Goal: Task Accomplishment & Management: Complete application form

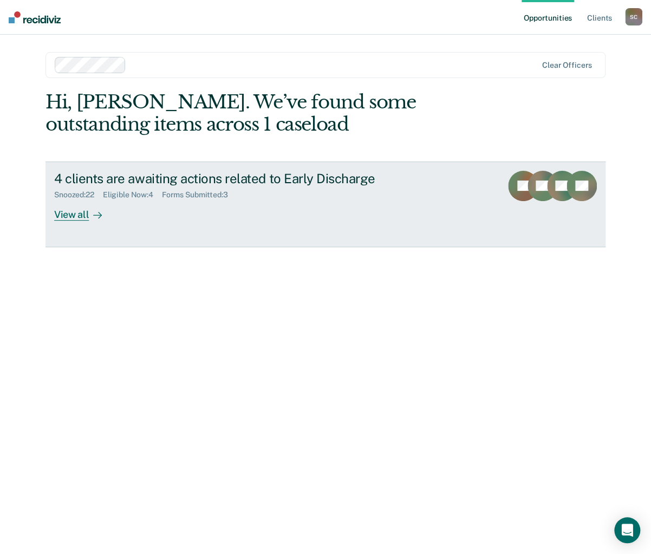
click at [128, 194] on div "Eligible Now : 4" at bounding box center [132, 194] width 59 height 9
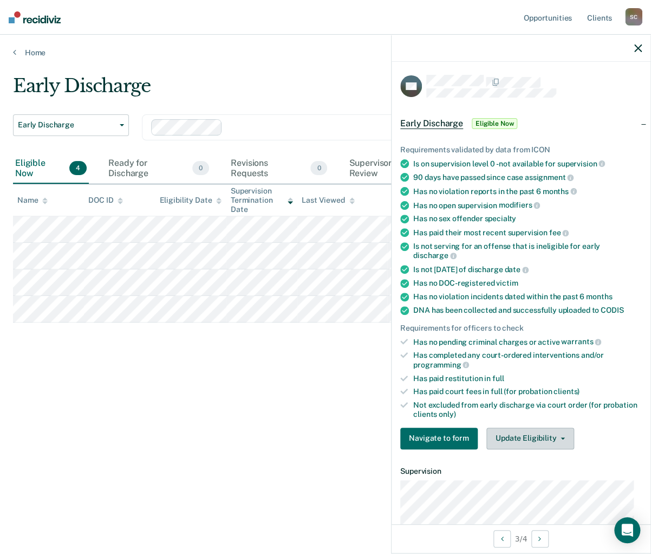
click at [562, 435] on button "Update Eligibility" at bounding box center [531, 438] width 88 height 22
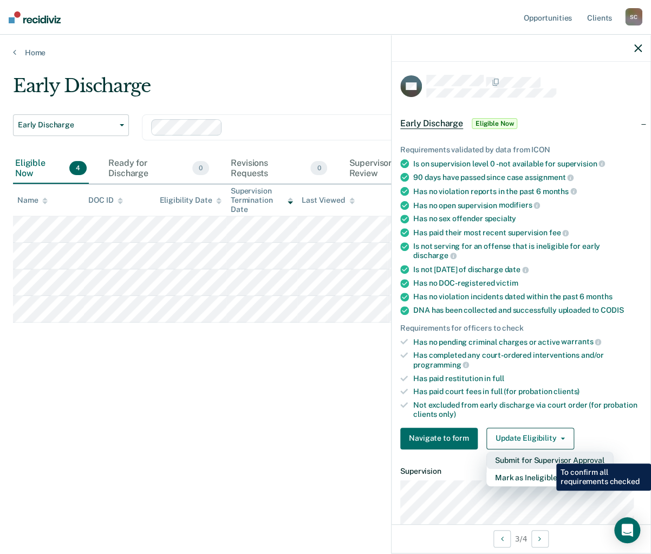
click at [548, 455] on button "Submit for Supervisor Approval" at bounding box center [550, 459] width 127 height 17
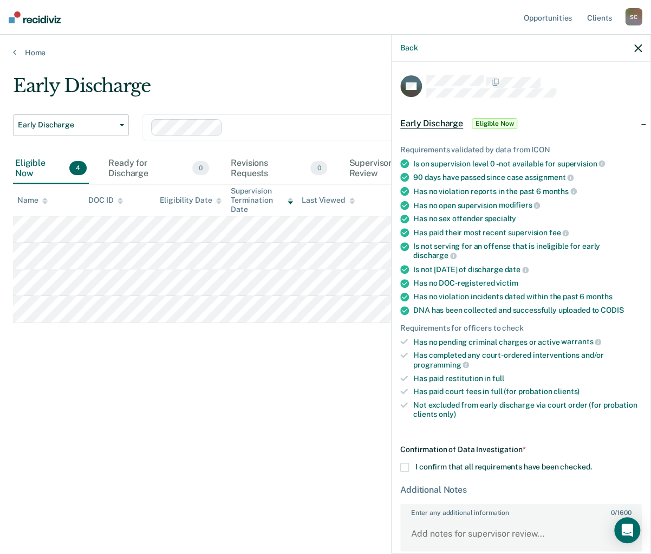
click at [405, 463] on span at bounding box center [404, 467] width 9 height 9
click at [592, 463] on input "I confirm that all requirements have been checked." at bounding box center [592, 463] width 0 height 0
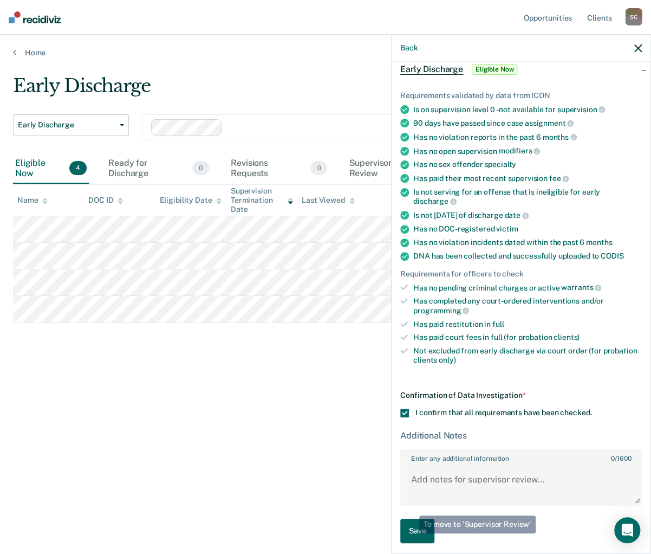
click at [414, 525] on button "Save" at bounding box center [417, 531] width 34 height 24
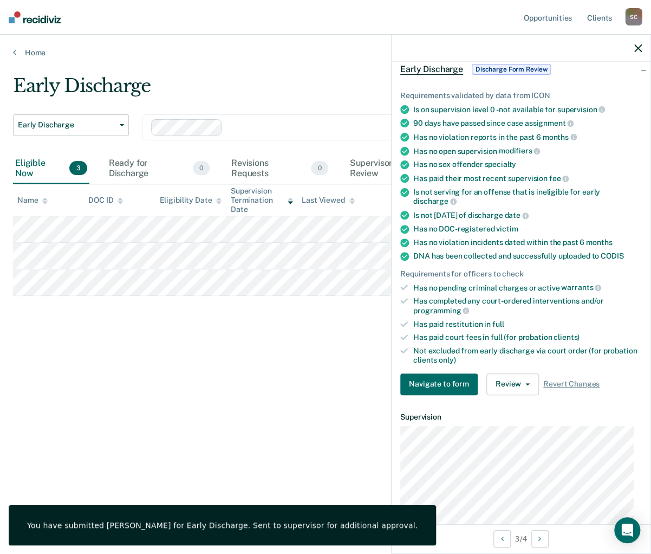
click at [637, 45] on icon "button" at bounding box center [638, 48] width 8 height 8
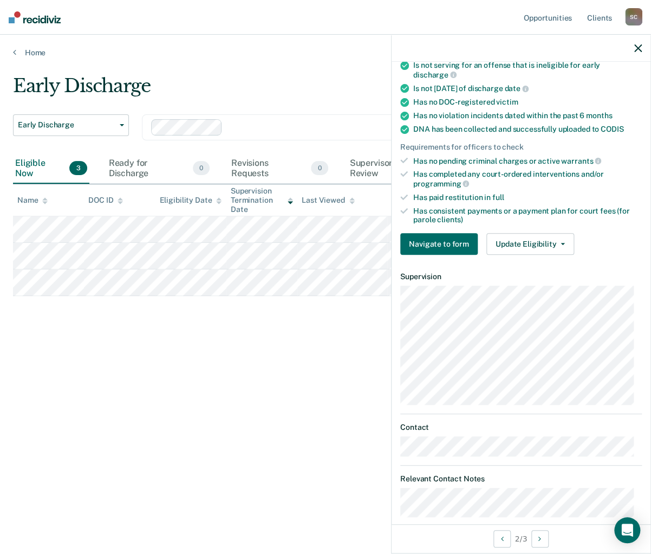
scroll to position [258, 0]
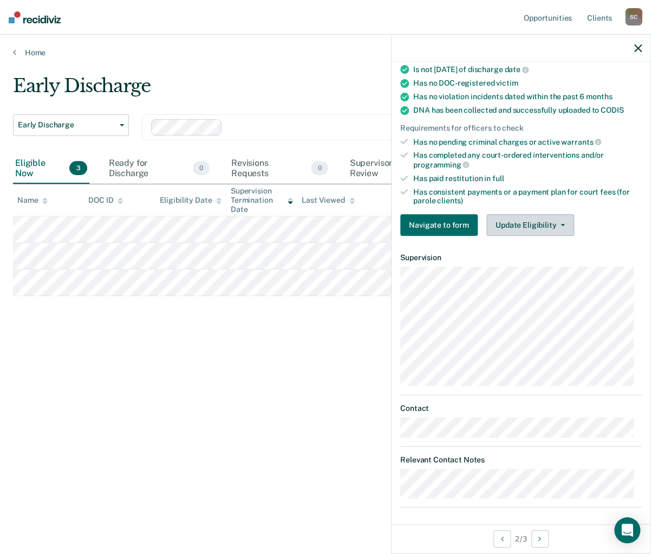
click at [547, 219] on button "Update Eligibility" at bounding box center [531, 225] width 88 height 22
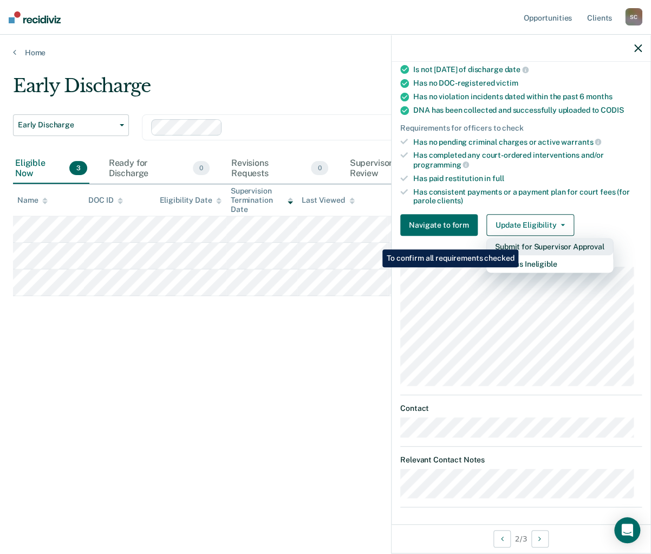
click at [520, 241] on button "Submit for Supervisor Approval" at bounding box center [550, 246] width 127 height 17
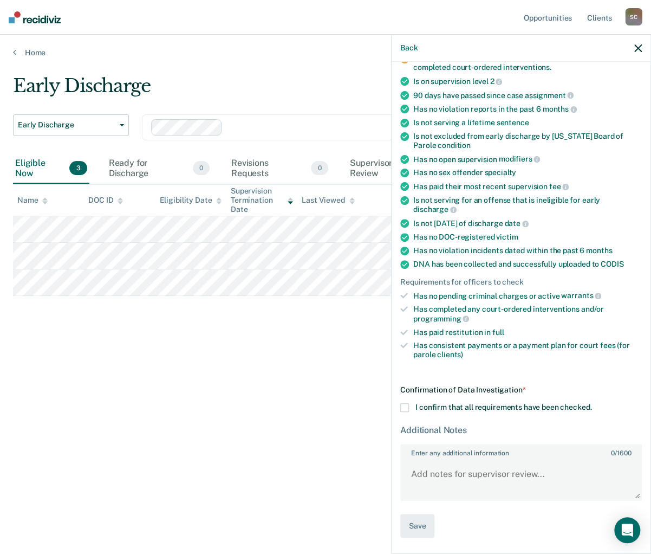
scroll to position [99, 0]
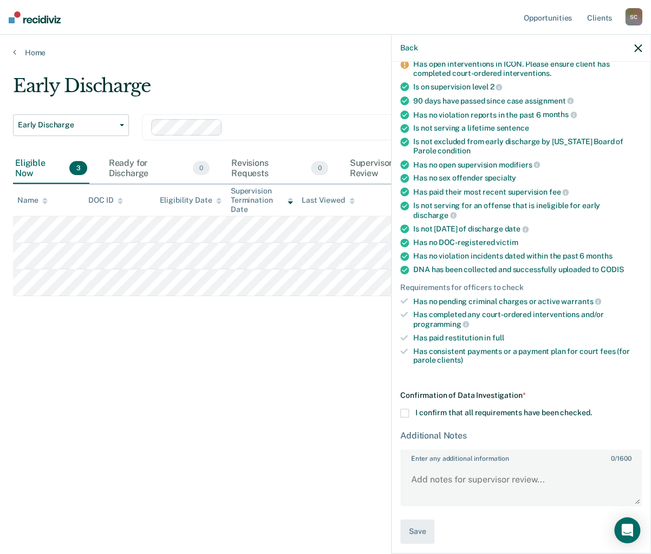
click at [401, 409] on span at bounding box center [404, 413] width 9 height 9
click at [592, 409] on input "I confirm that all requirements have been checked." at bounding box center [592, 409] width 0 height 0
click at [432, 464] on textarea "Enter any additional information 0 / 1600" at bounding box center [520, 484] width 239 height 40
click at [416, 473] on textarea "Open intervention is for NA." at bounding box center [520, 484] width 239 height 40
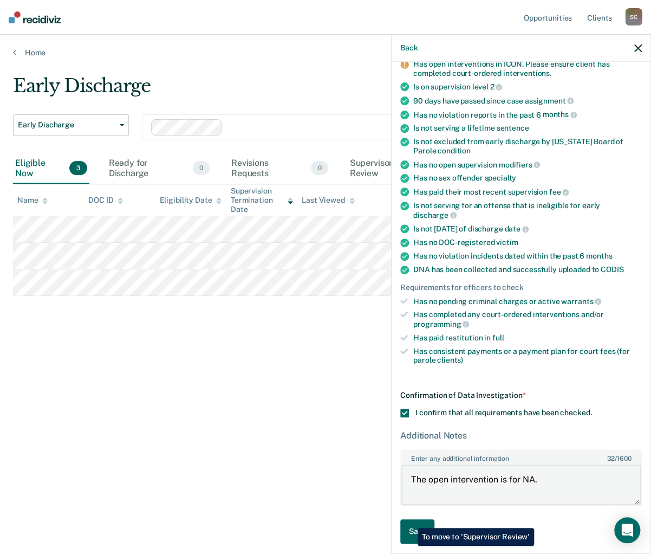
type textarea "The open intervention is for NA."
click at [410, 520] on button "Save" at bounding box center [417, 531] width 34 height 24
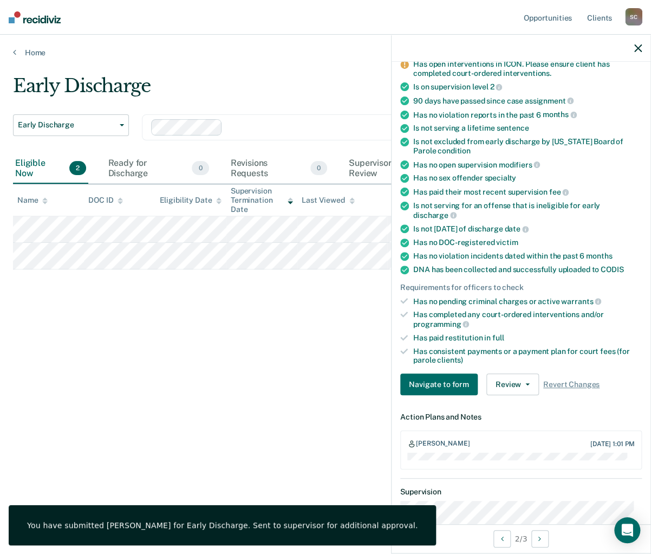
click at [637, 46] on icon "button" at bounding box center [638, 48] width 8 height 8
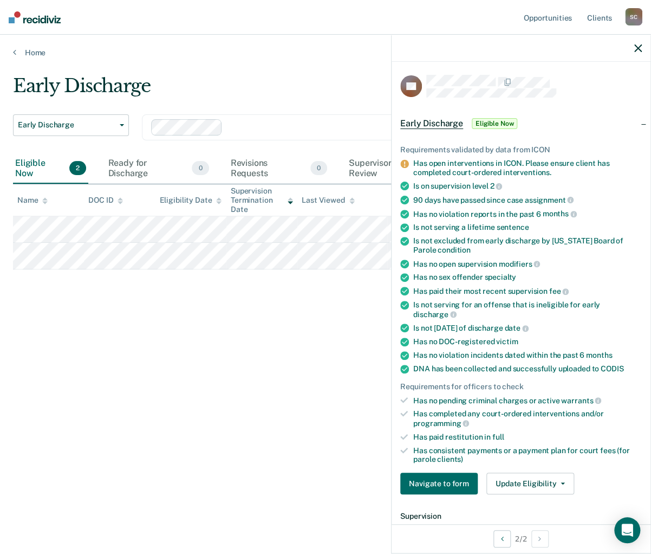
click at [639, 48] on icon "button" at bounding box center [638, 48] width 8 height 8
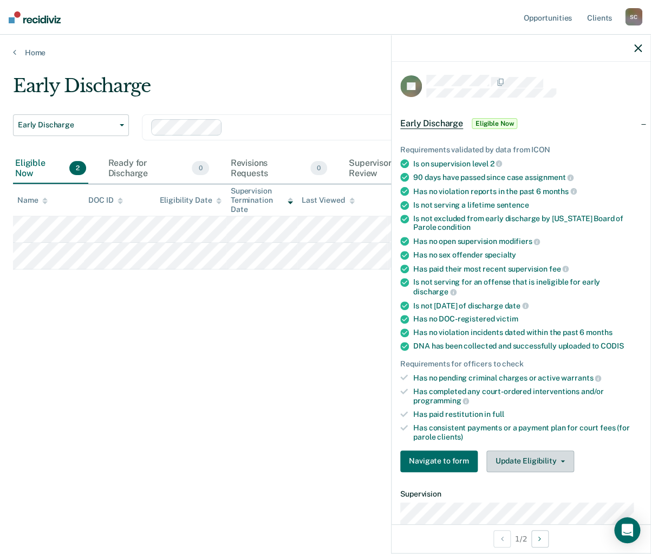
click at [546, 456] on button "Update Eligibility" at bounding box center [531, 461] width 88 height 22
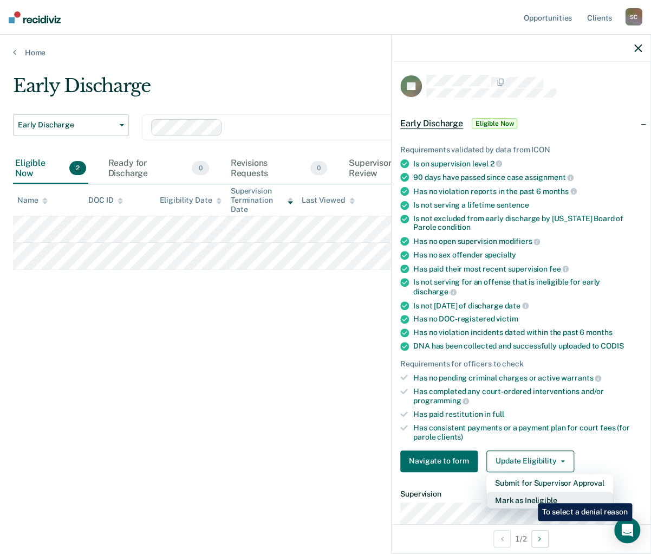
click at [530, 495] on button "Mark as Ineligible" at bounding box center [550, 499] width 127 height 17
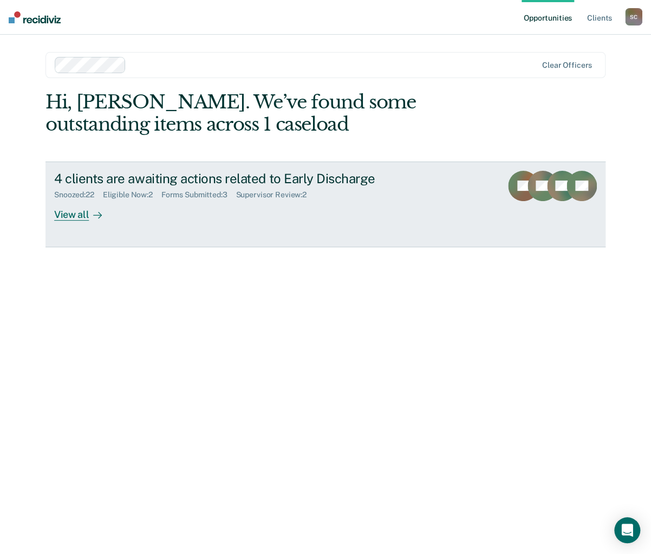
click at [136, 196] on div "Eligible Now : 2" at bounding box center [132, 194] width 59 height 9
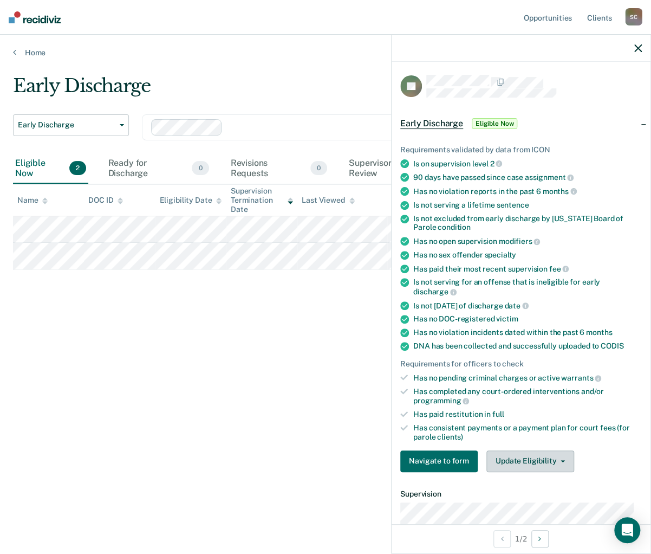
click at [561, 460] on icon "button" at bounding box center [563, 461] width 4 height 2
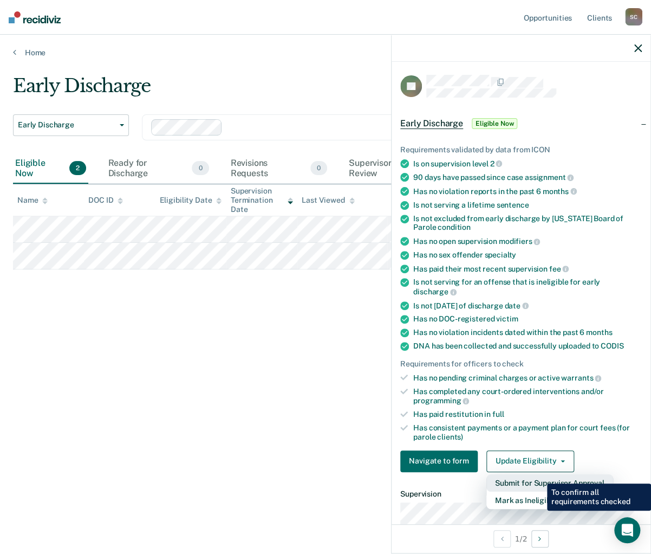
click at [539, 475] on button "Submit for Supervisor Approval" at bounding box center [550, 482] width 127 height 17
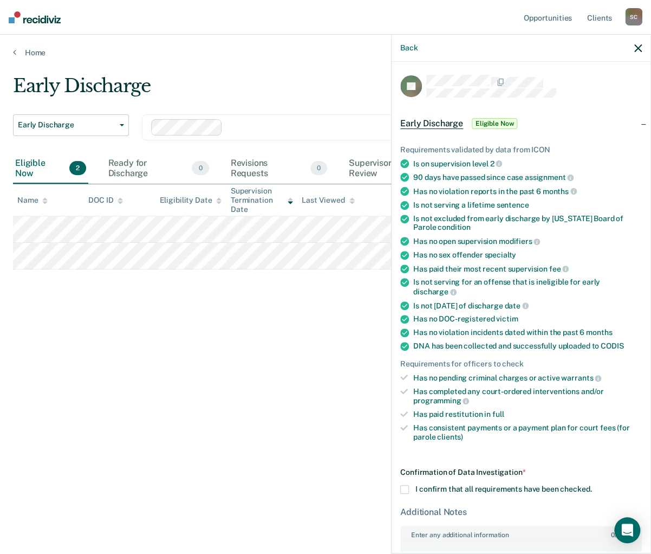
click at [407, 485] on span at bounding box center [404, 489] width 9 height 9
click at [592, 485] on input "I confirm that all requirements have been checked." at bounding box center [592, 485] width 0 height 0
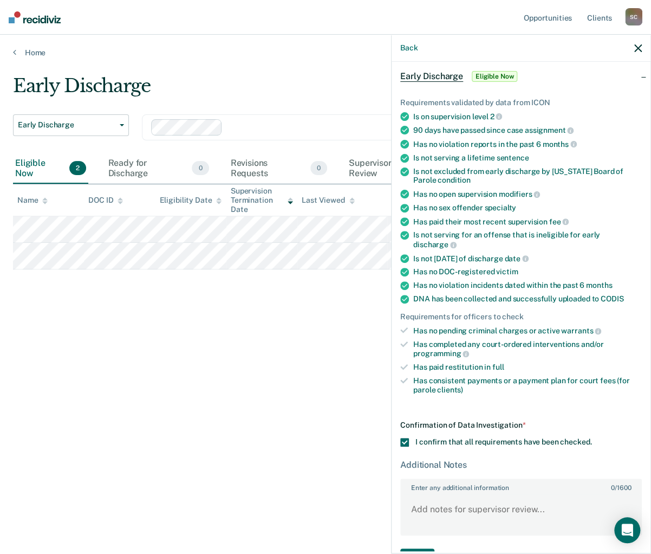
scroll to position [76, 0]
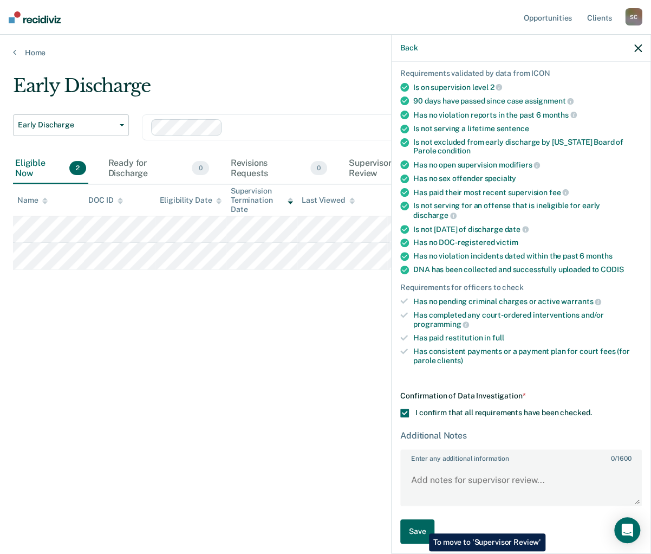
click at [421, 525] on button "Save" at bounding box center [417, 531] width 34 height 24
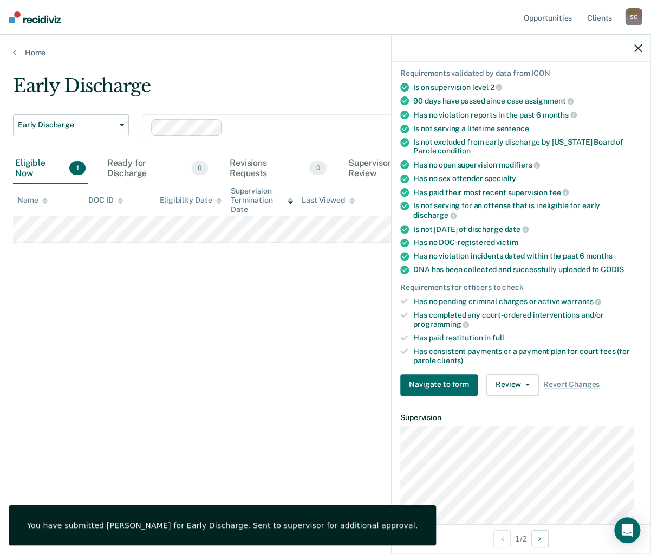
click at [638, 44] on icon "button" at bounding box center [638, 48] width 8 height 8
